Goal: Task Accomplishment & Management: Complete application form

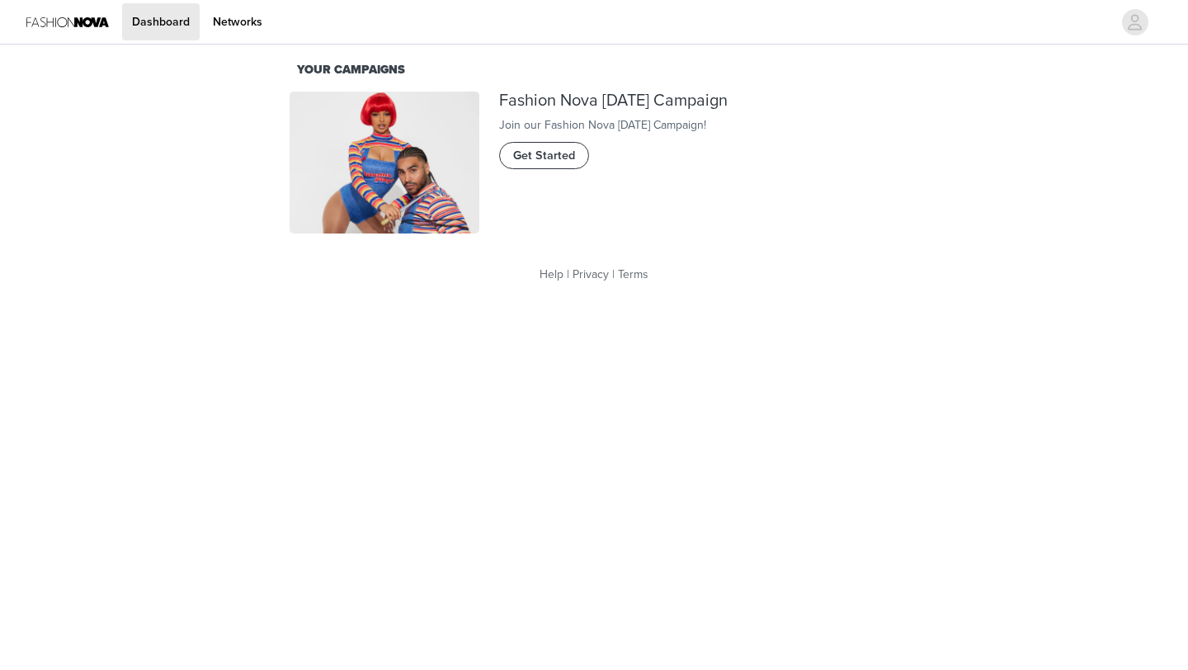
click at [547, 165] on span "Get Started" at bounding box center [544, 156] width 62 height 18
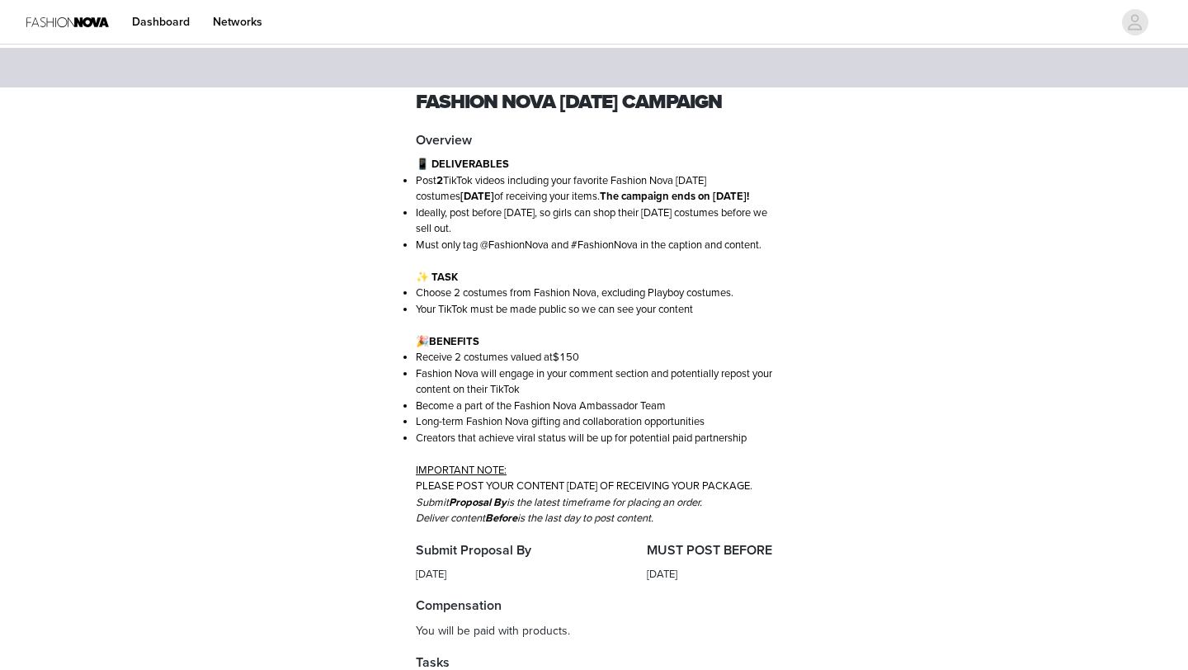
scroll to position [463, 0]
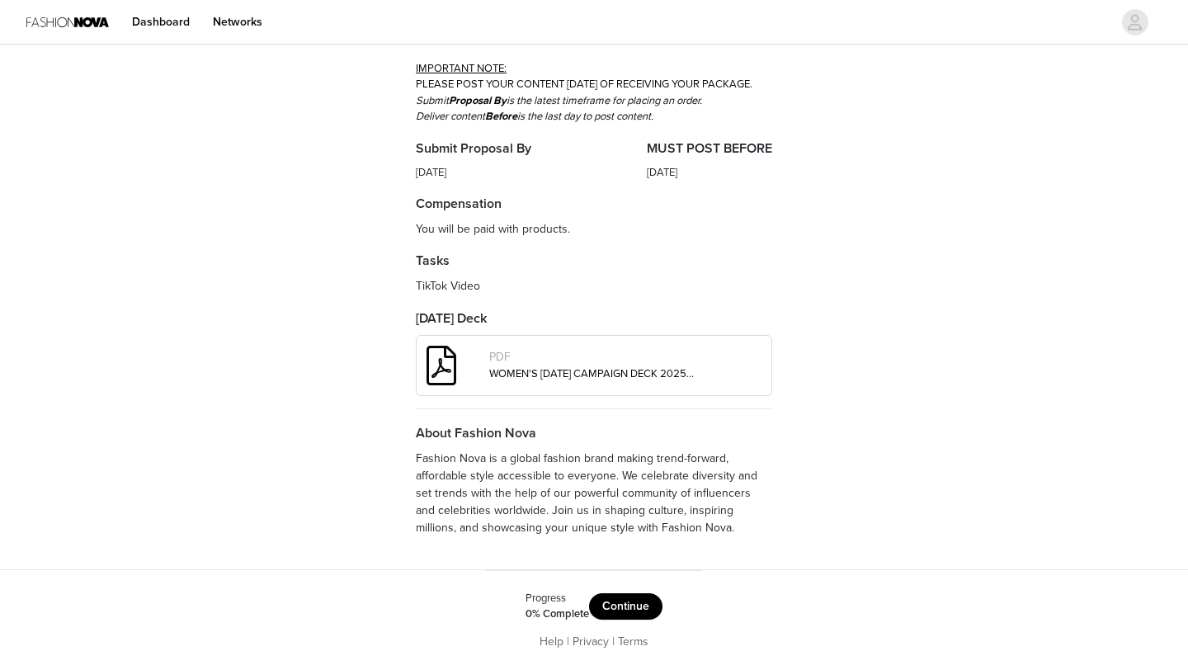
click at [619, 604] on button "Continue" at bounding box center [625, 606] width 73 height 26
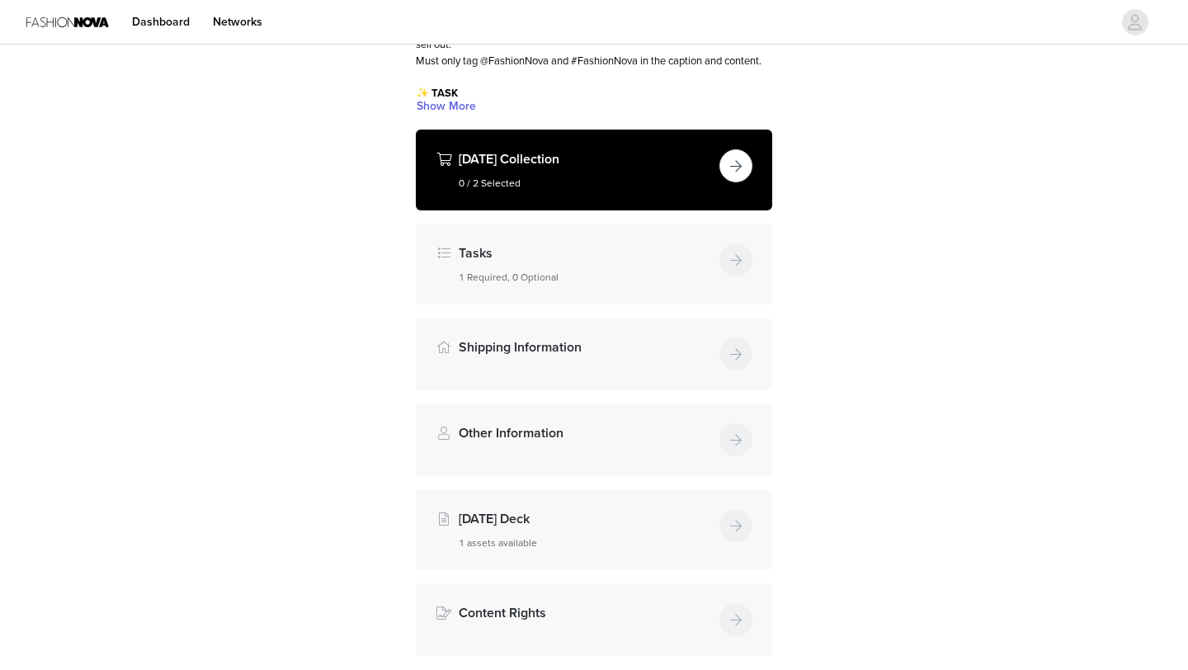
scroll to position [131, 0]
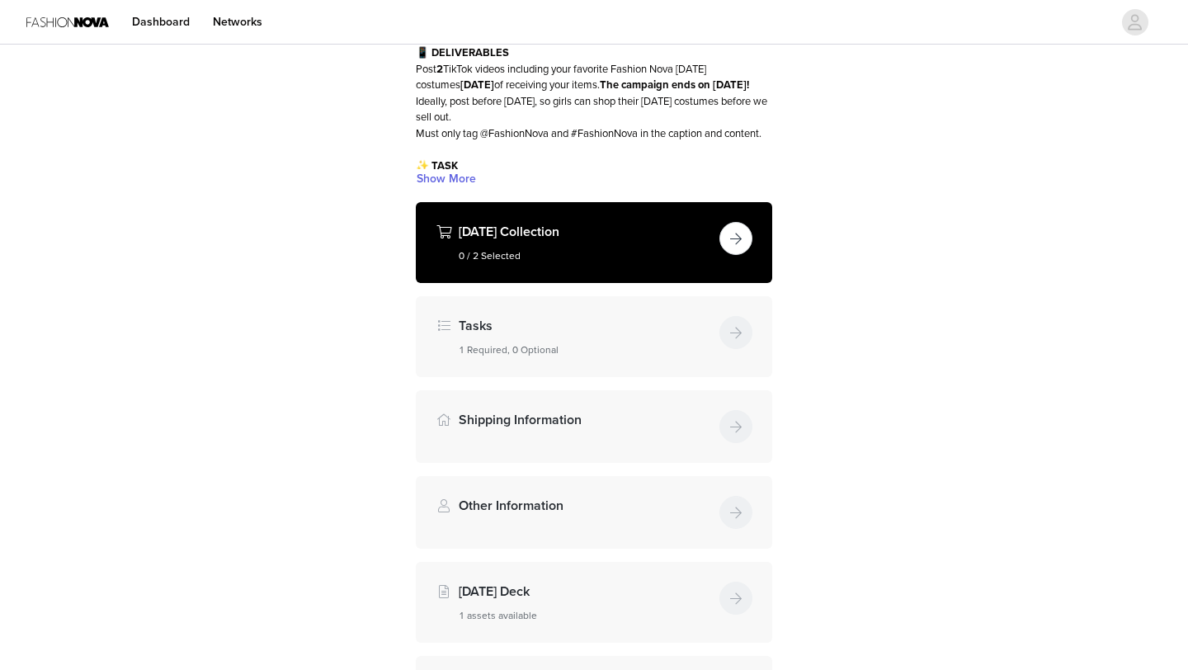
click at [725, 255] on button "button" at bounding box center [735, 238] width 33 height 33
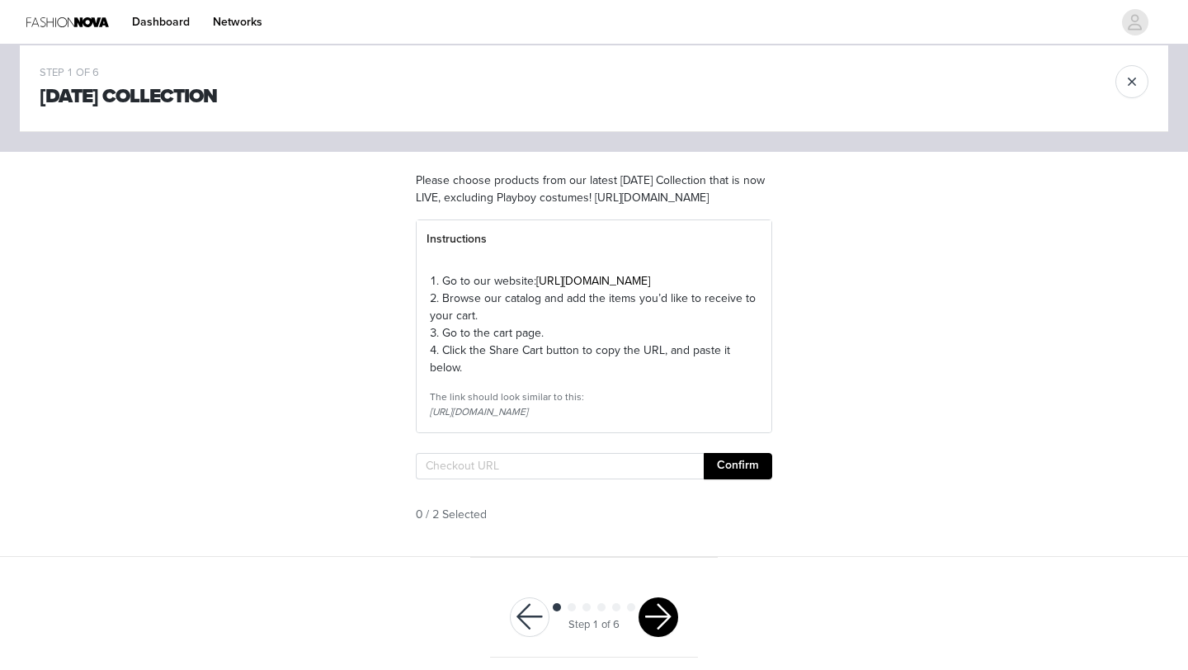
scroll to position [23, 0]
click at [480, 478] on input "text" at bounding box center [560, 465] width 288 height 26
paste input "[URL][DOMAIN_NAME]"
type input "[URL][DOMAIN_NAME]"
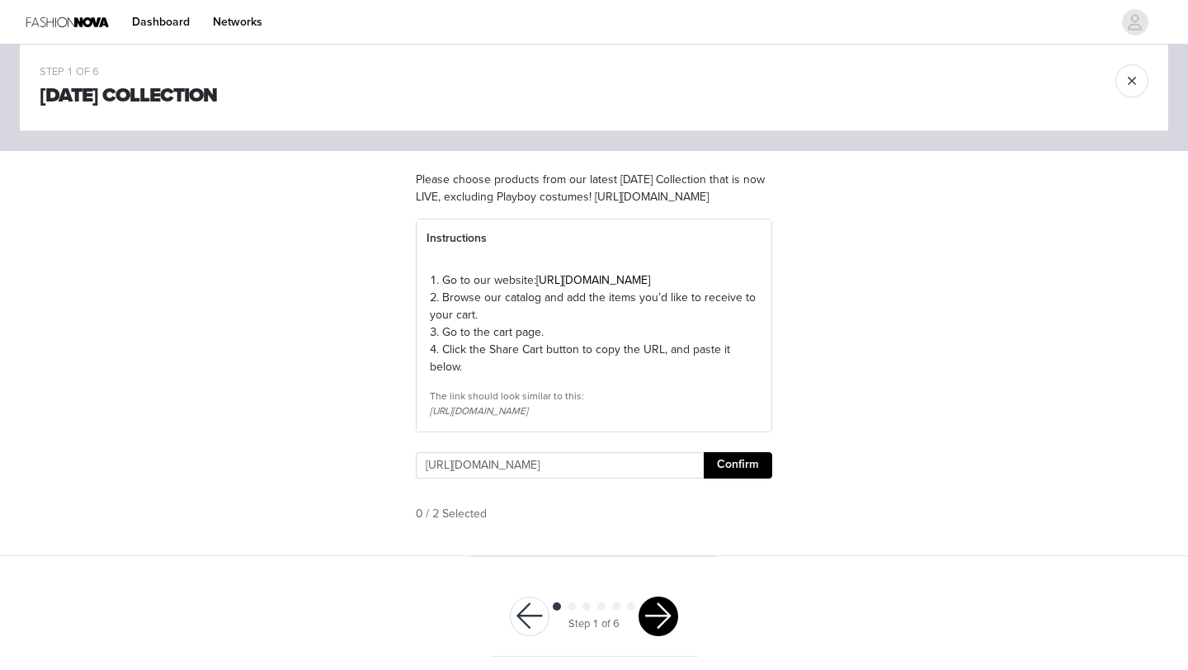
click at [748, 478] on button "Confirm" at bounding box center [738, 465] width 68 height 26
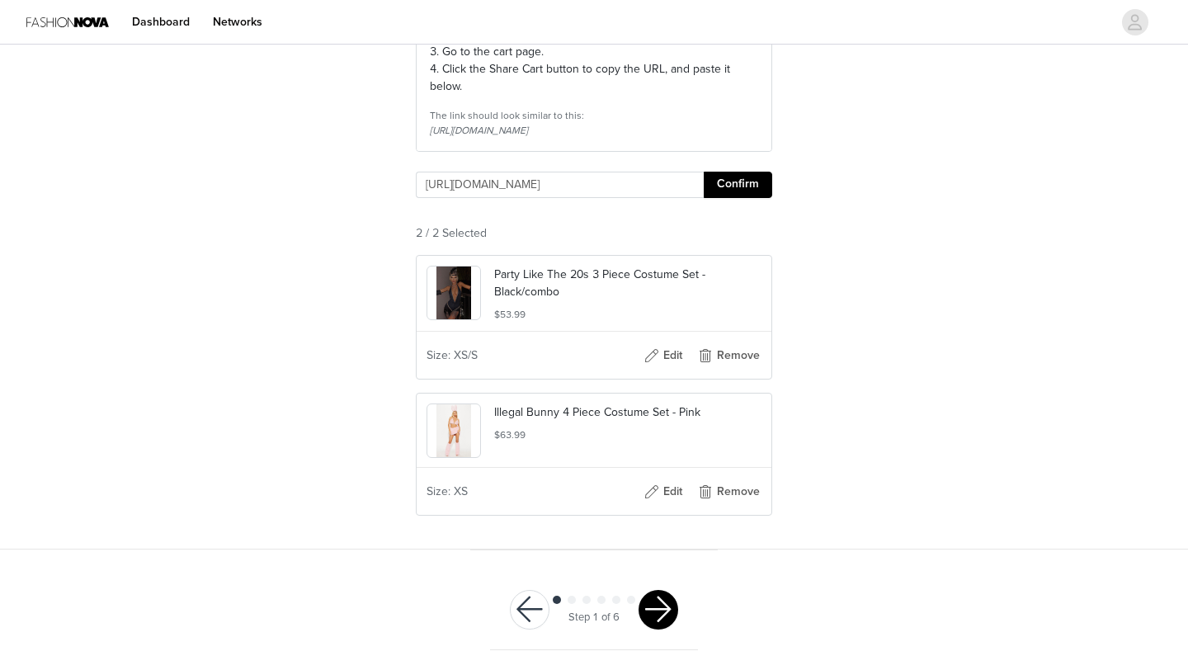
scroll to position [0, 0]
click at [662, 627] on button "button" at bounding box center [658, 610] width 40 height 40
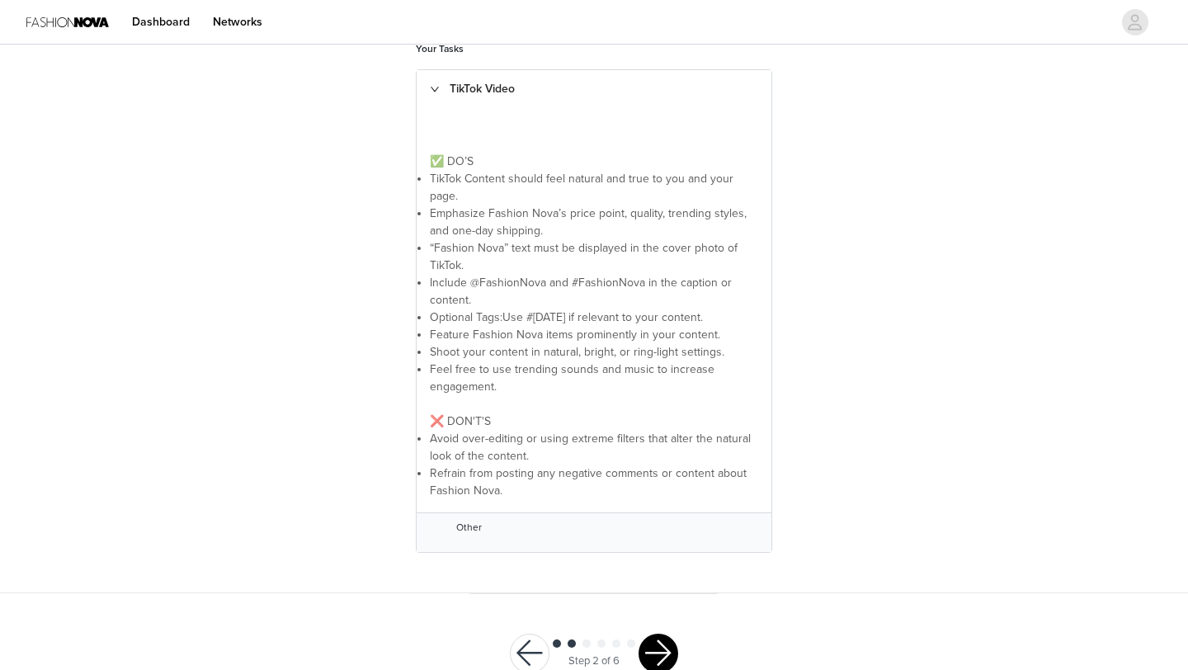
scroll to position [386, 0]
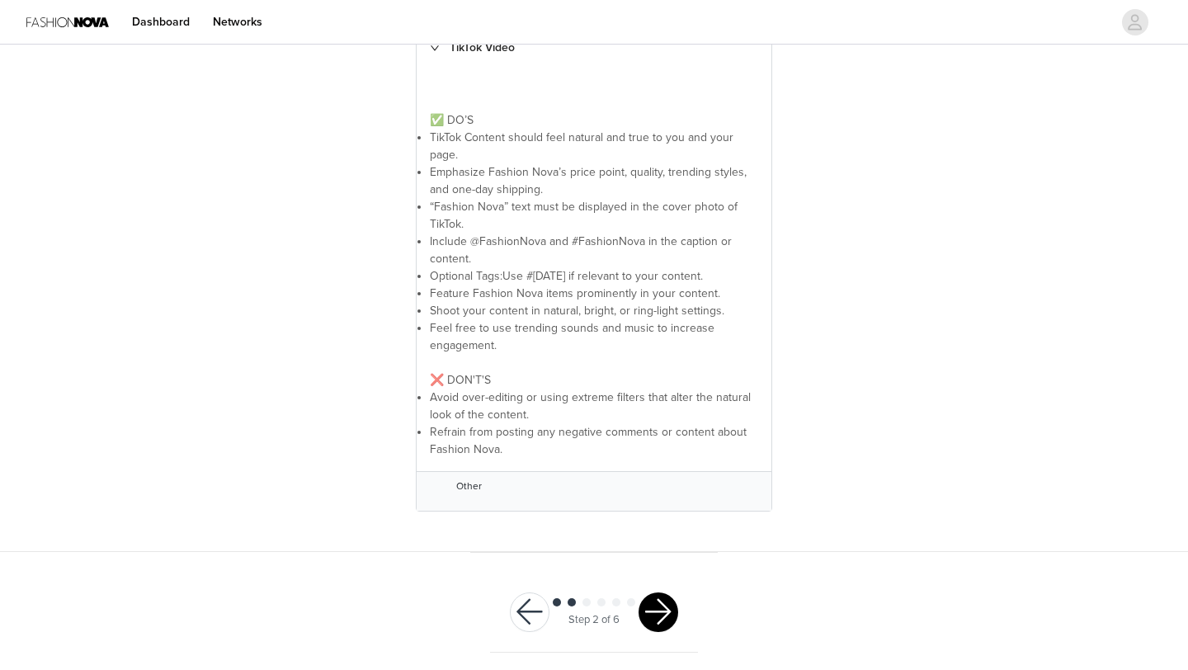
click at [665, 608] on button "button" at bounding box center [658, 612] width 40 height 40
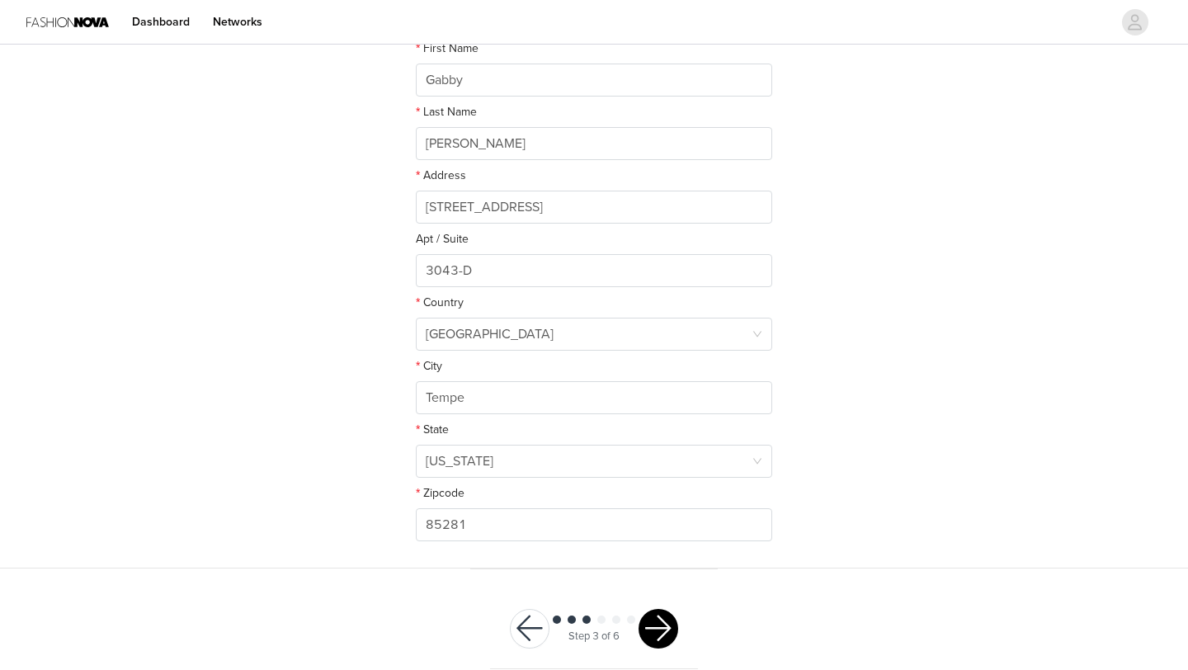
scroll to position [351, 0]
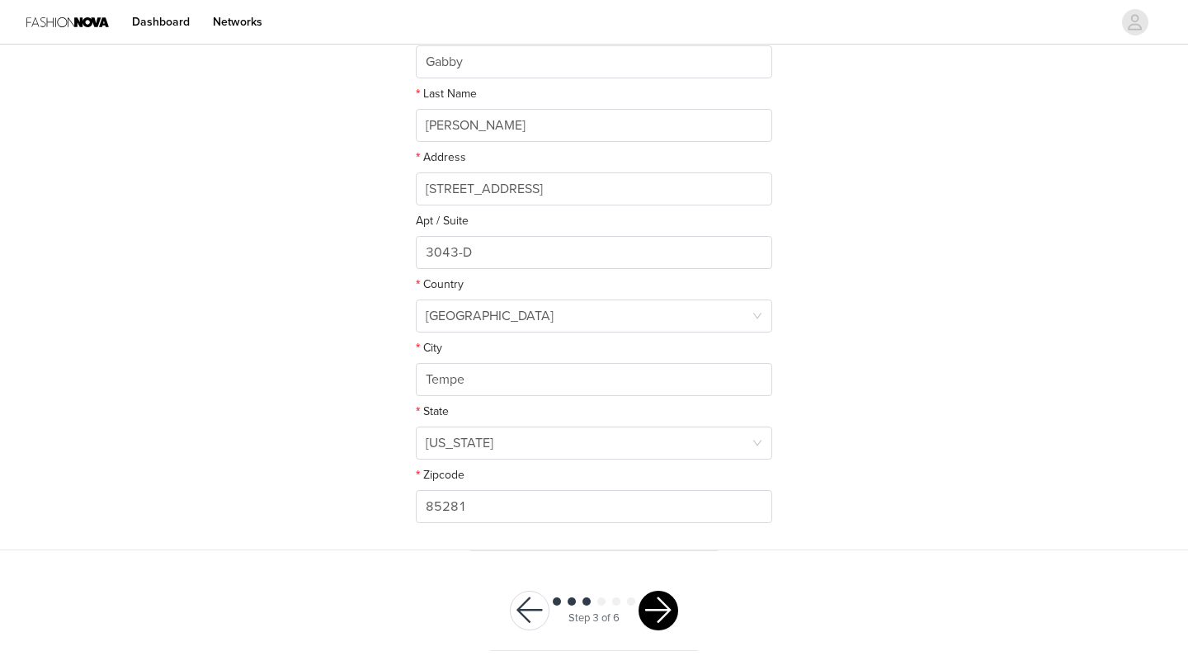
click at [661, 603] on button "button" at bounding box center [658, 611] width 40 height 40
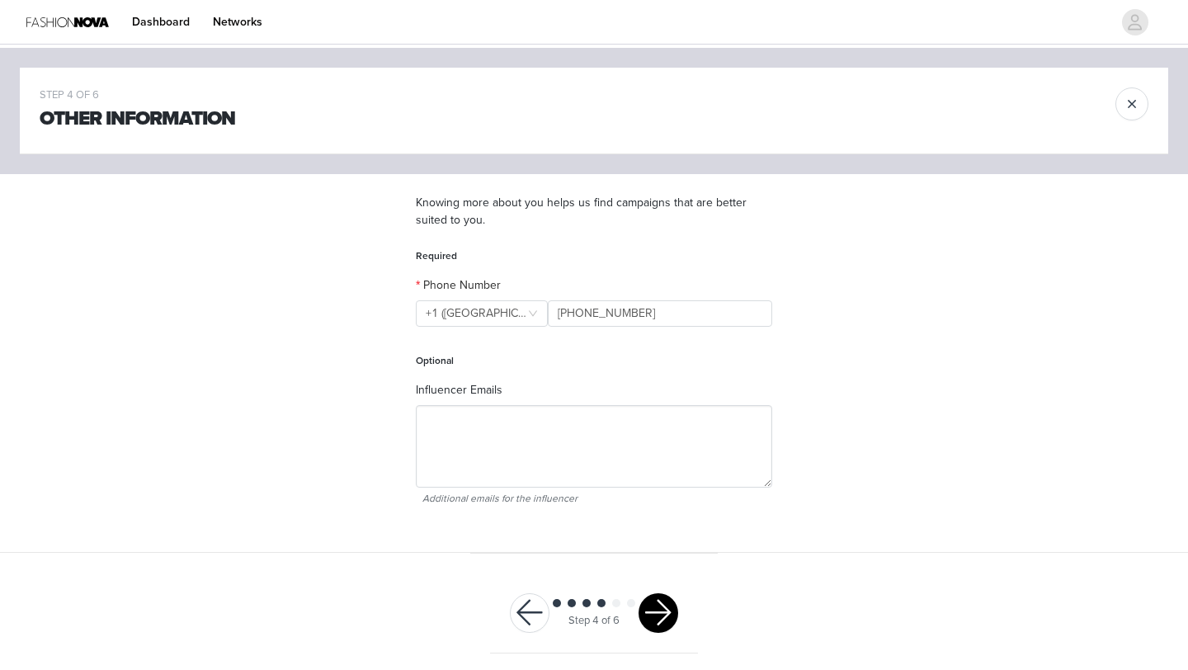
click at [652, 611] on button "button" at bounding box center [658, 613] width 40 height 40
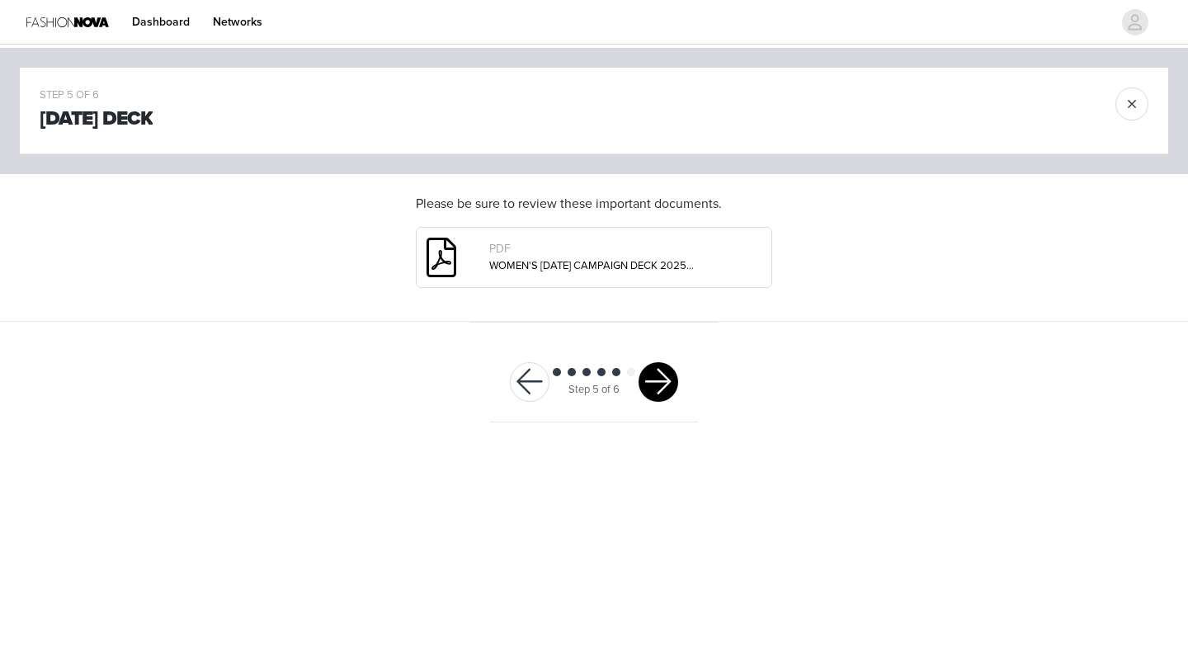
click at [664, 382] on button "button" at bounding box center [658, 382] width 40 height 40
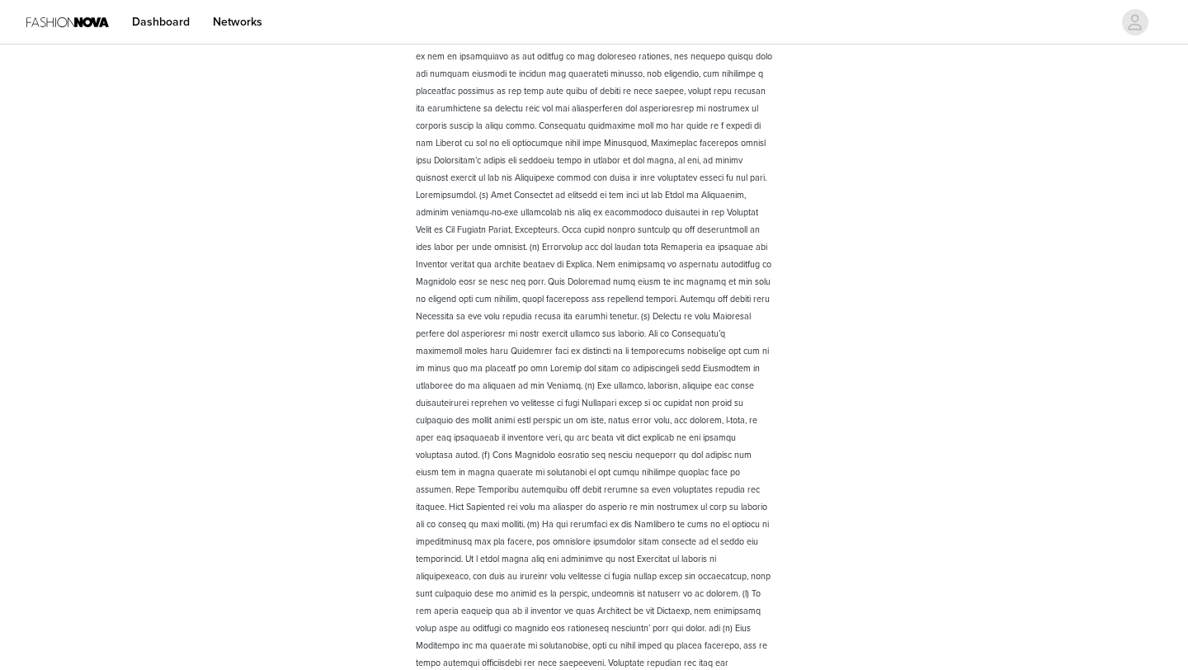
scroll to position [2216, 0]
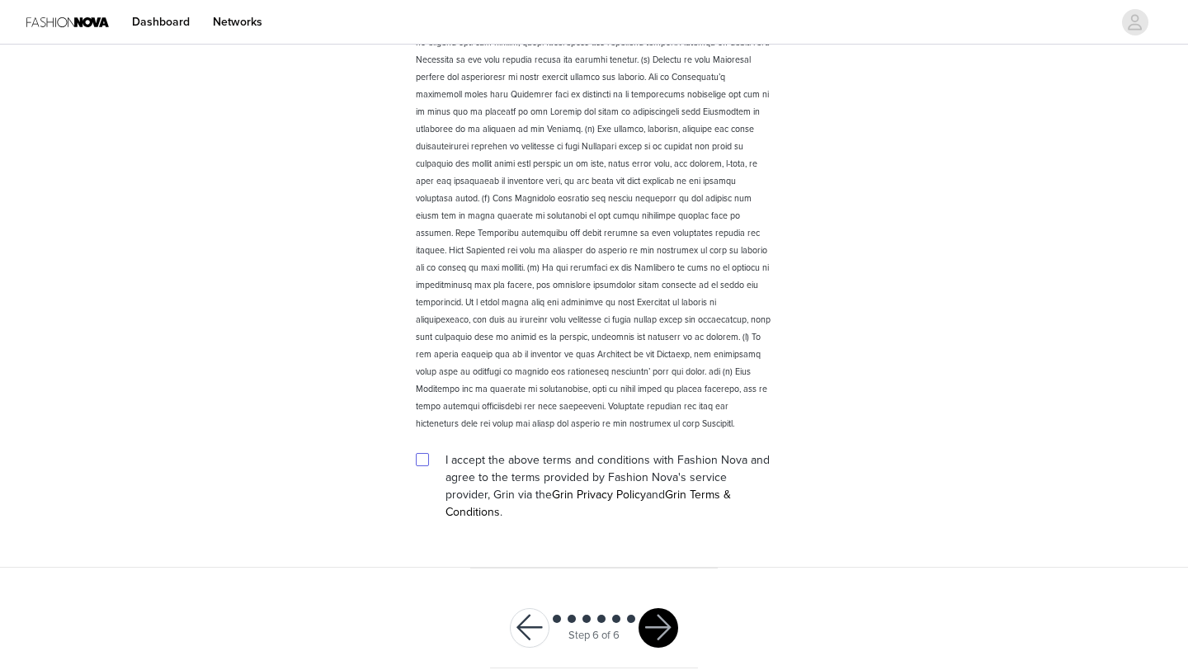
click at [418, 464] on span at bounding box center [422, 459] width 13 height 13
click at [418, 464] on input "checkbox" at bounding box center [422, 459] width 12 height 12
checkbox input "true"
click at [654, 608] on button "button" at bounding box center [658, 628] width 40 height 40
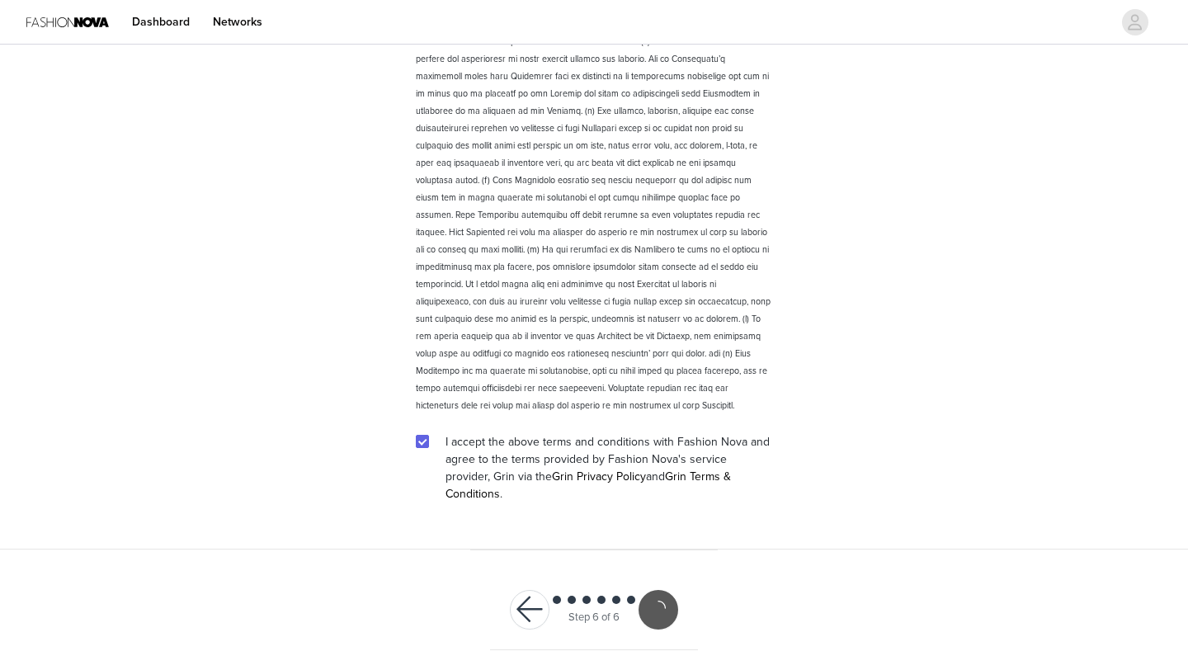
scroll to position [2155, 0]
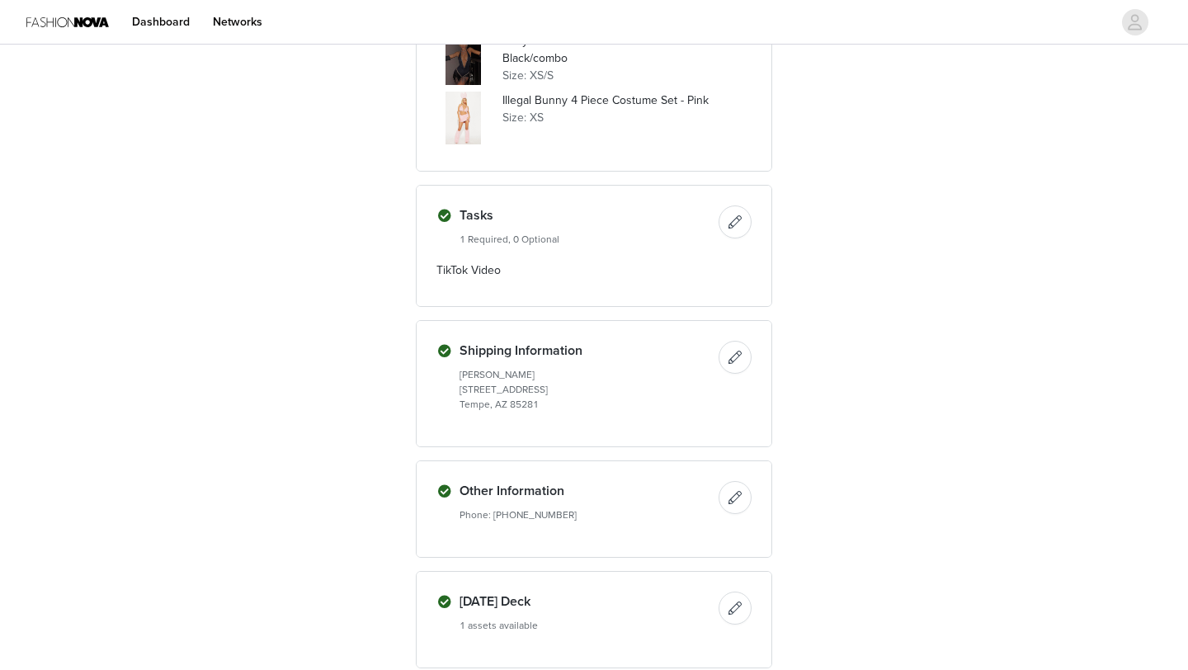
scroll to position [647, 0]
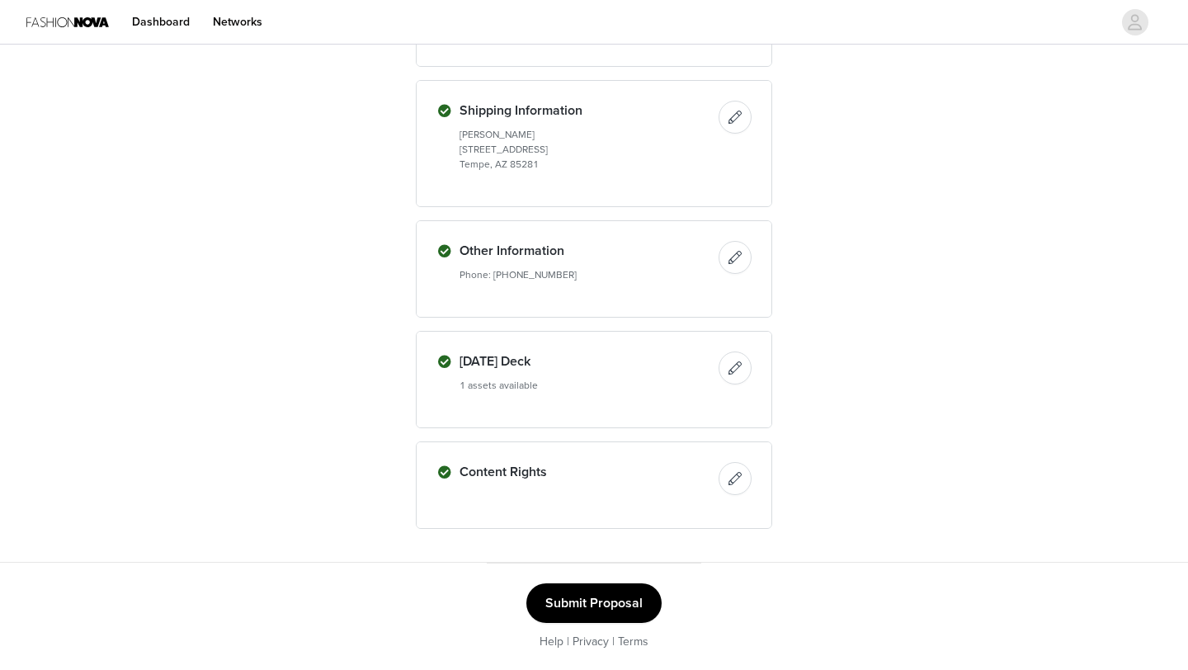
click at [614, 601] on button "Submit Proposal" at bounding box center [593, 603] width 135 height 40
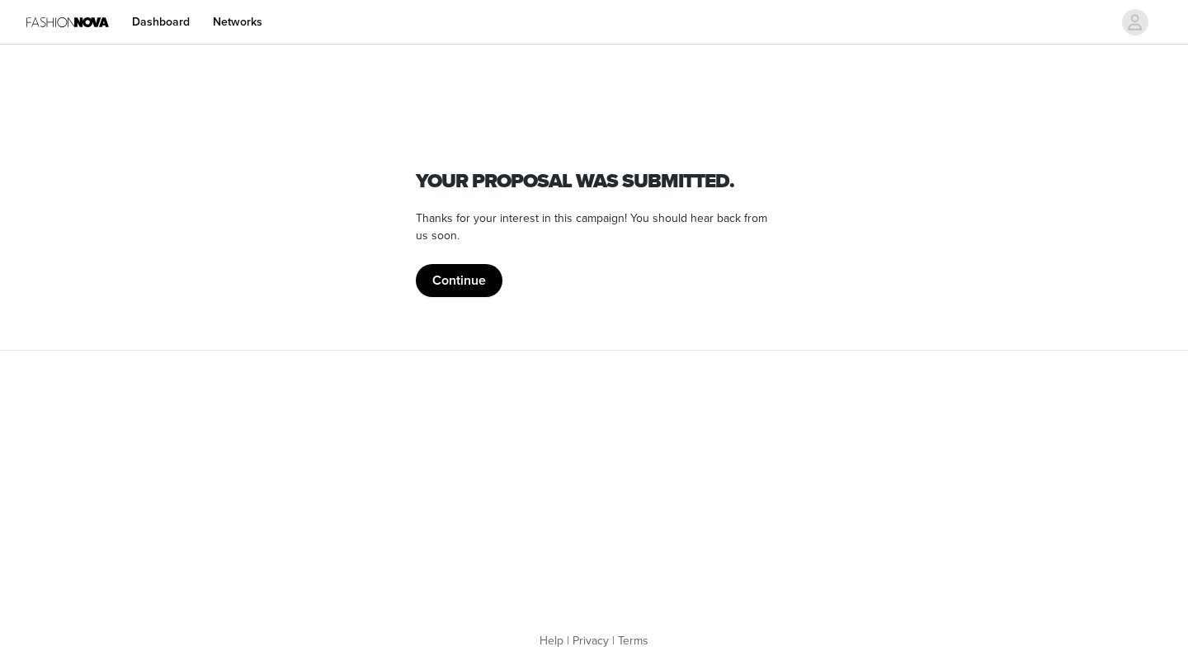
click at [463, 276] on button "Continue" at bounding box center [459, 280] width 87 height 33
